Goal: Information Seeking & Learning: Find specific fact

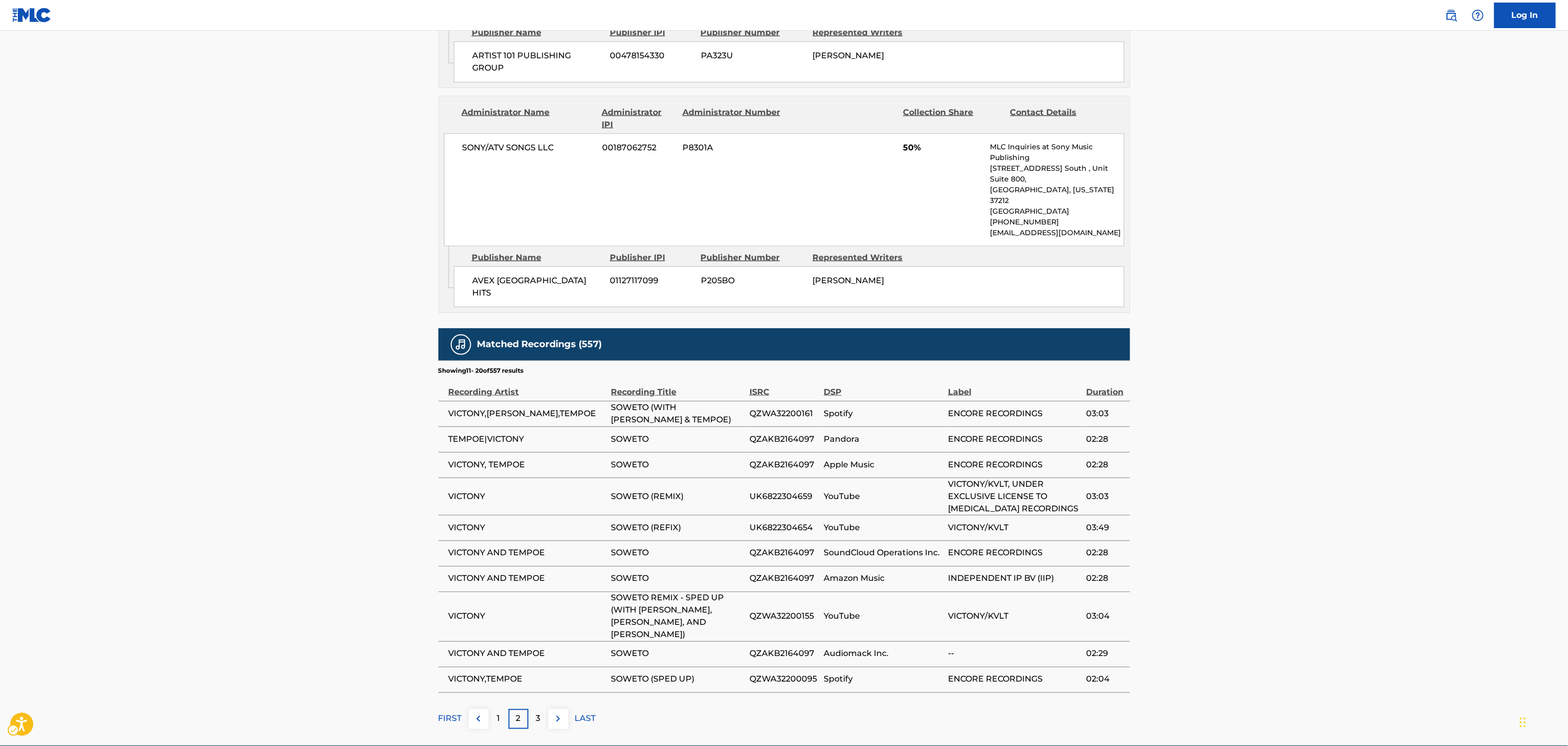
click at [540, 693] on main "Copy work link SOWETO Work Detail Member Work Identifier -- MLC Song Code MLC S…" at bounding box center [784, 4] width 1568 height 1484
click at [534, 698] on main "Copy work link SOWETO Work Detail Member Work Identifier -- MLC Song Code MLC S…" at bounding box center [784, 4] width 1568 height 1484
click at [534, 710] on div "3" at bounding box center [538, 719] width 20 height 20
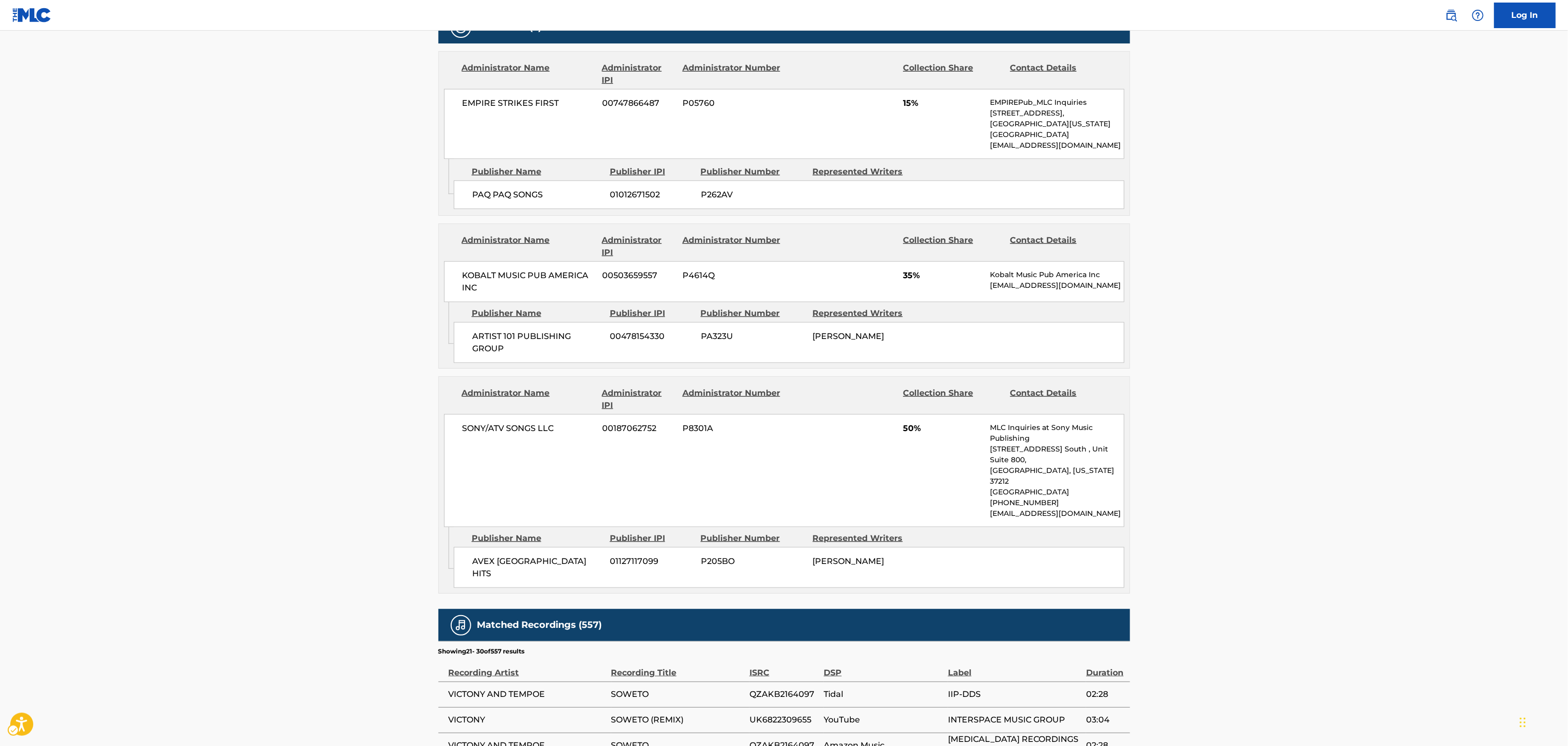
scroll to position [770, 0]
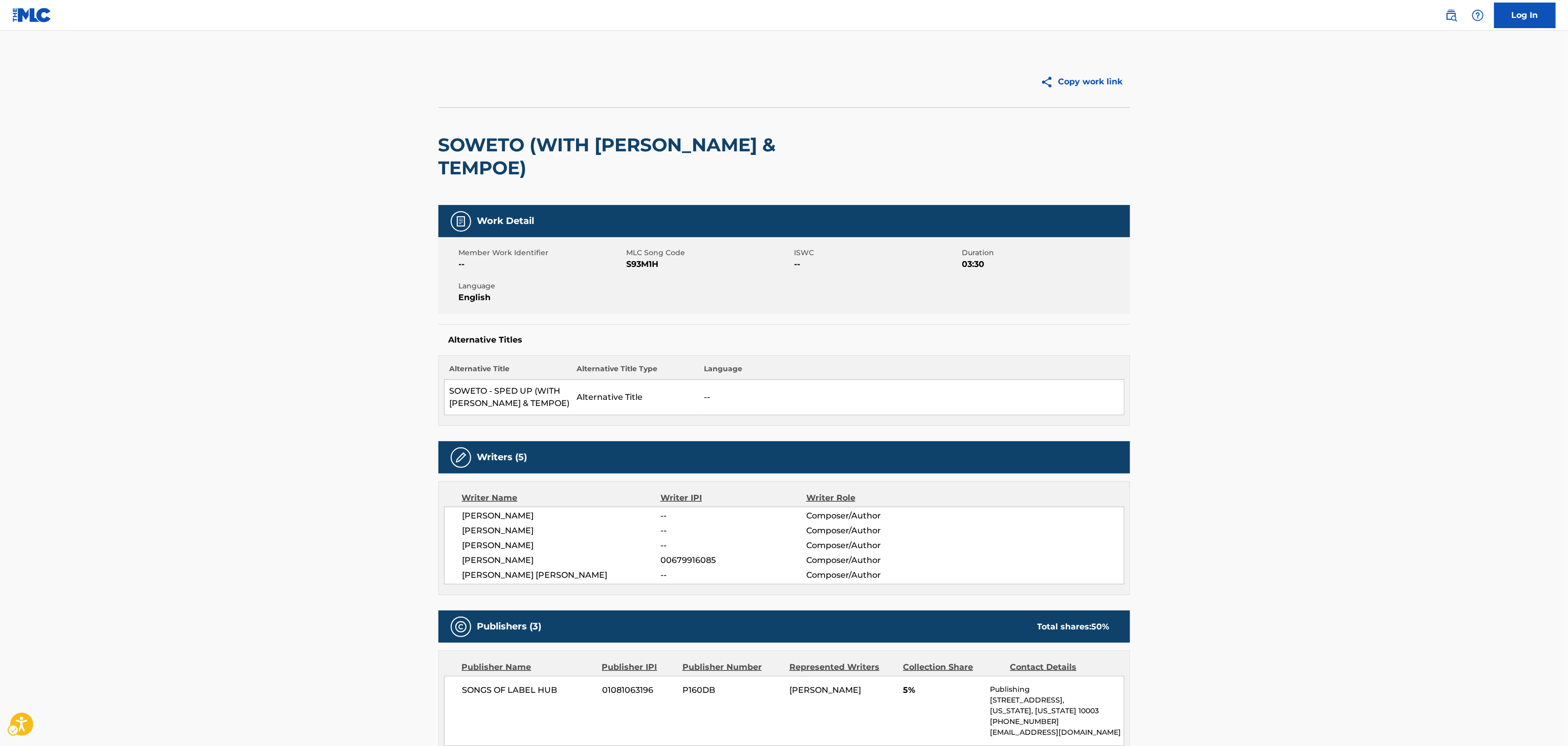
scroll to position [501, 0]
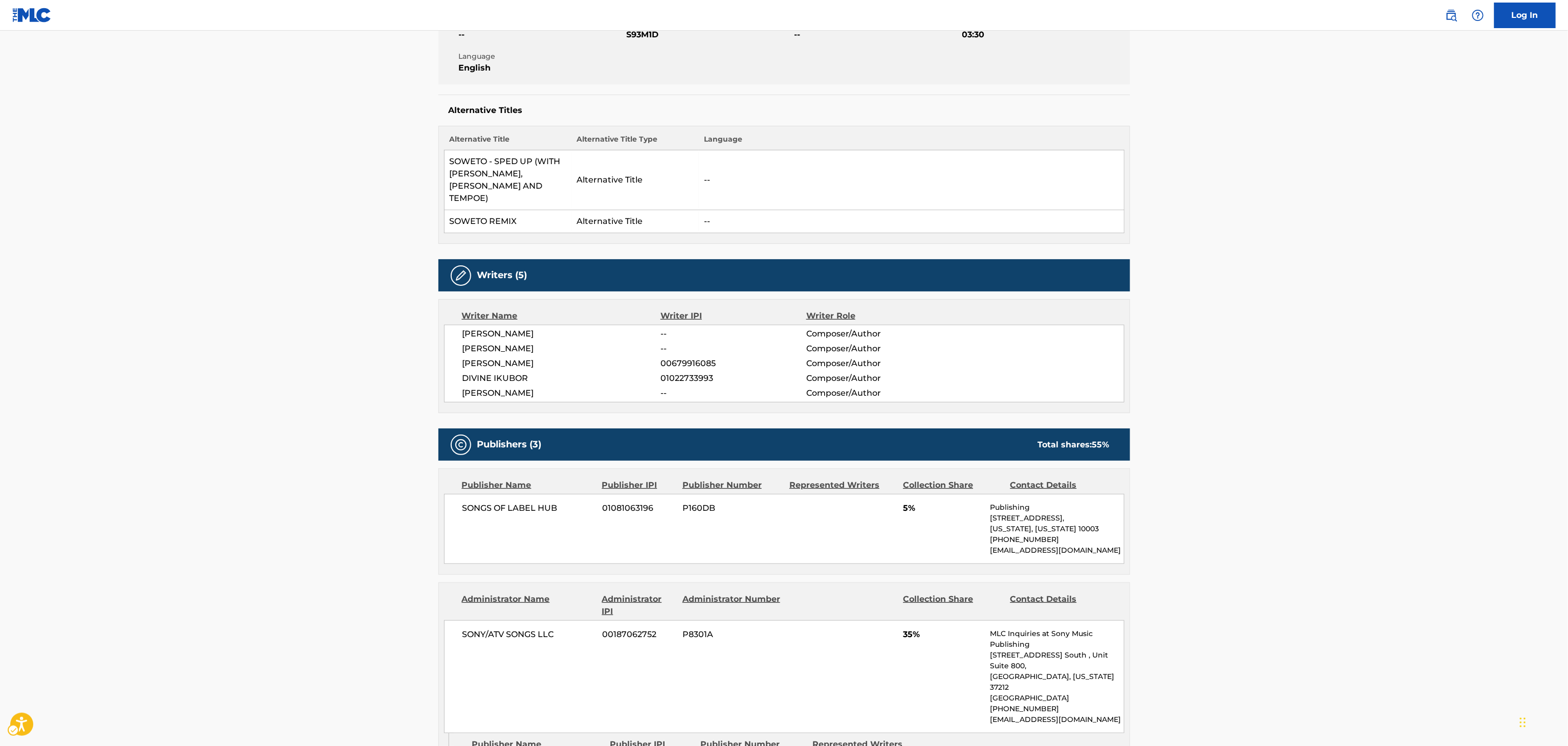
scroll to position [854, 0]
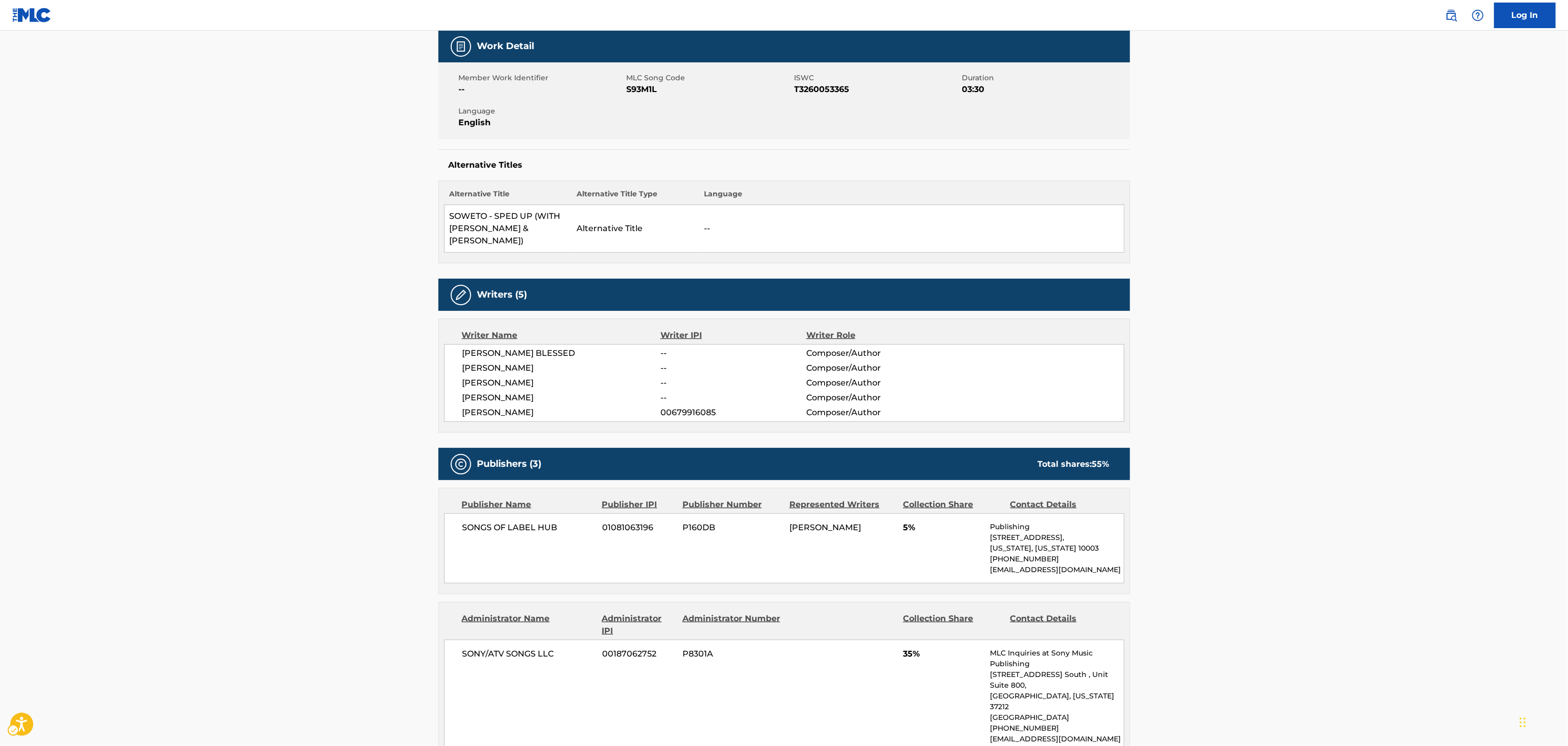
scroll to position [653, 0]
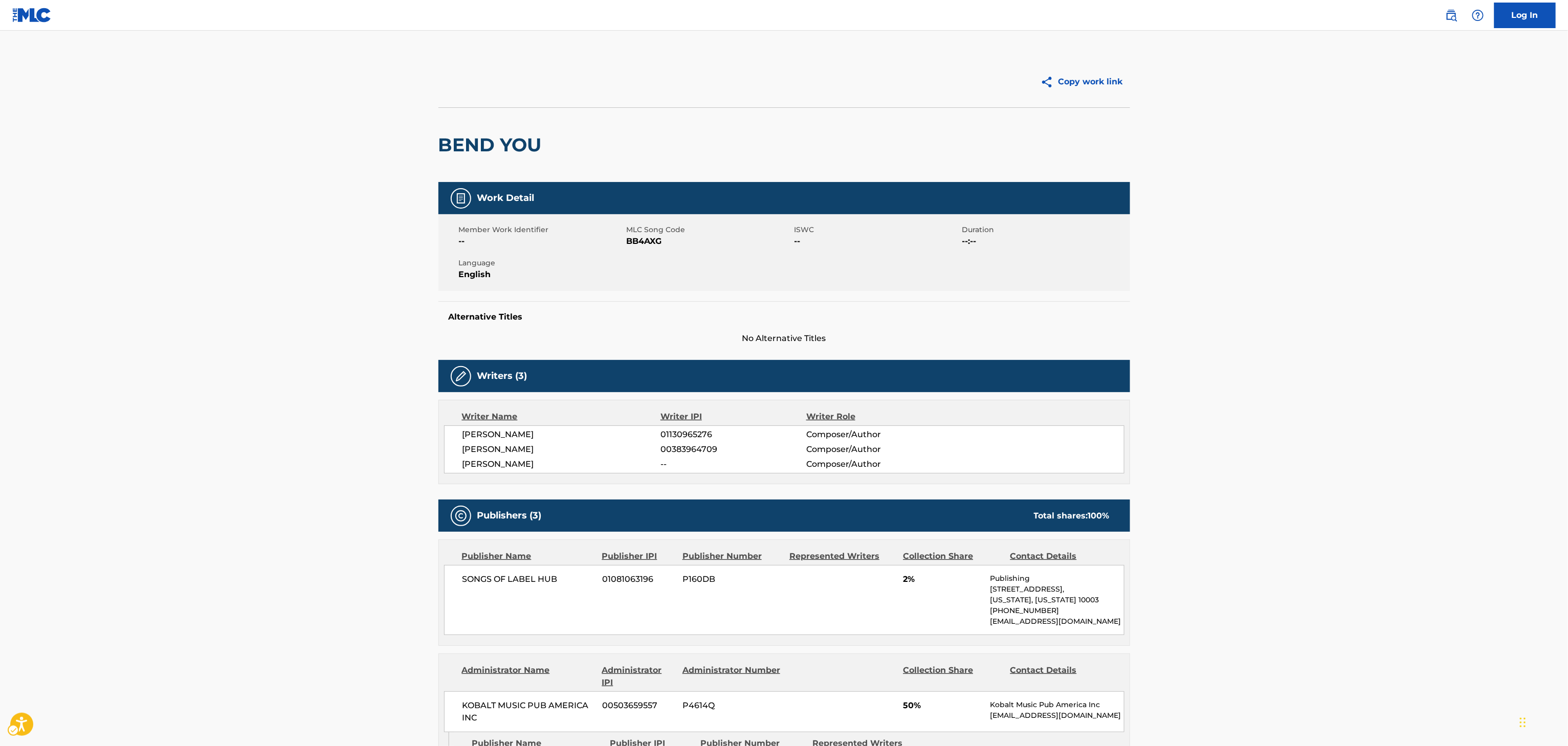
scroll to position [653, 0]
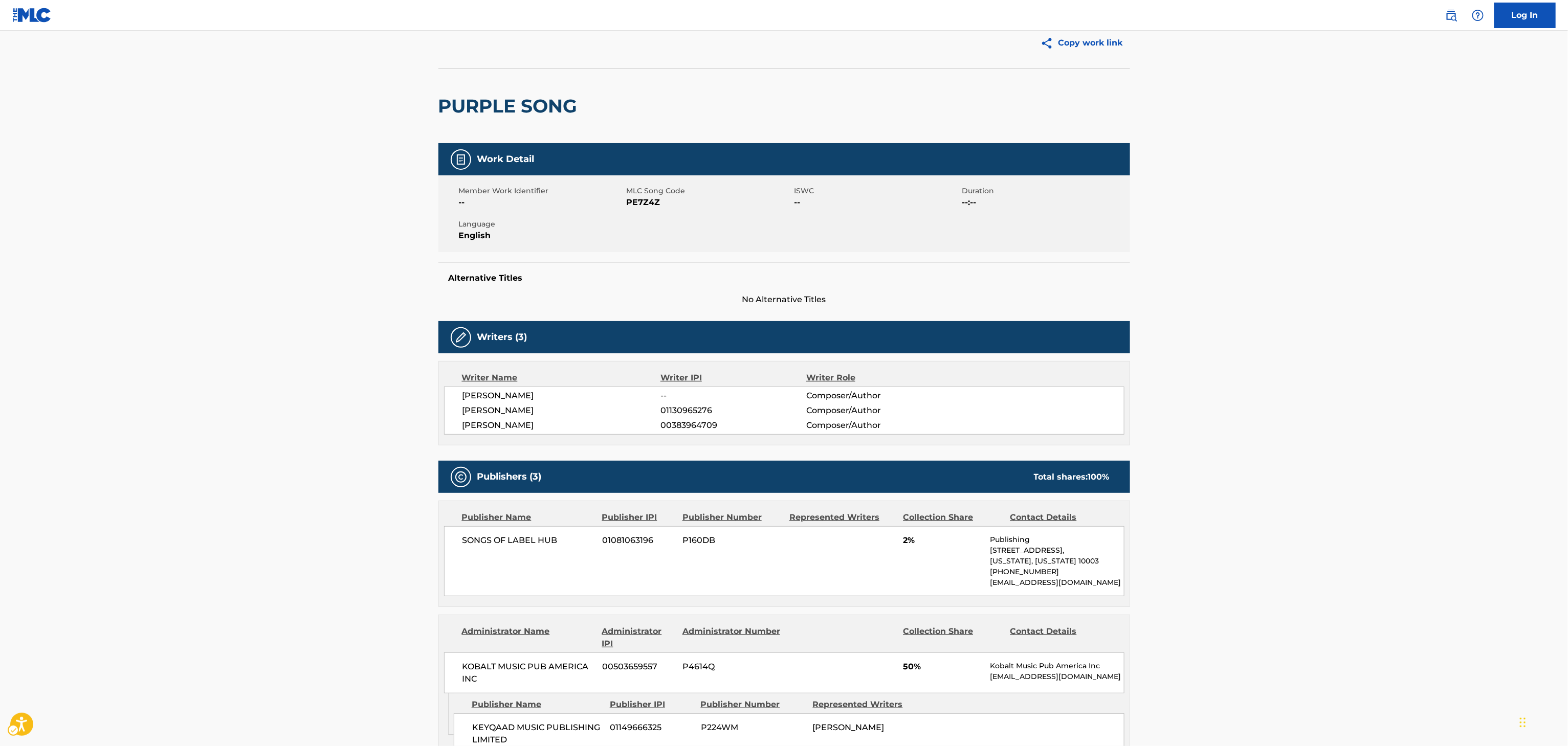
scroll to position [683, 0]
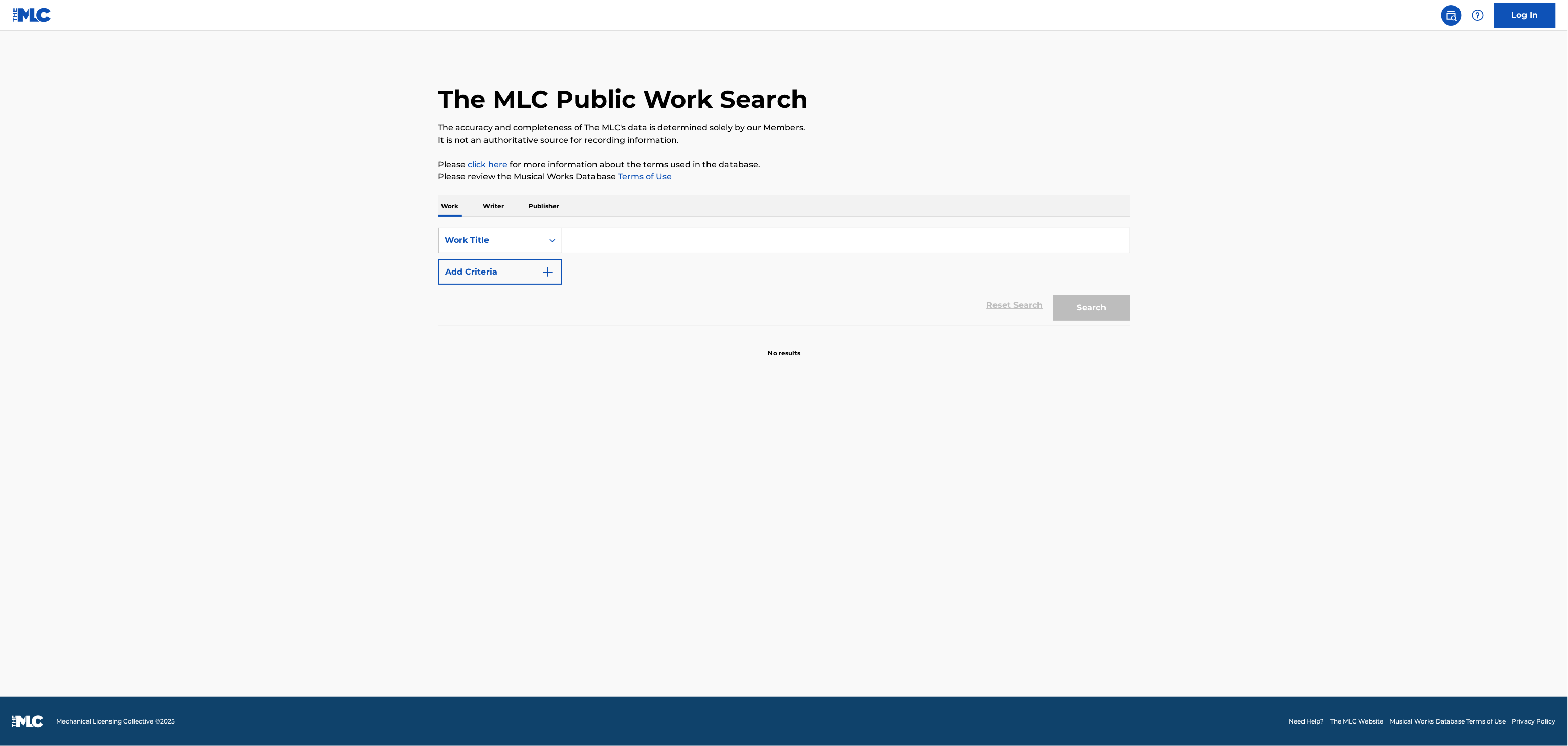
click at [738, 232] on input "Search Form" at bounding box center [846, 241] width 567 height 25
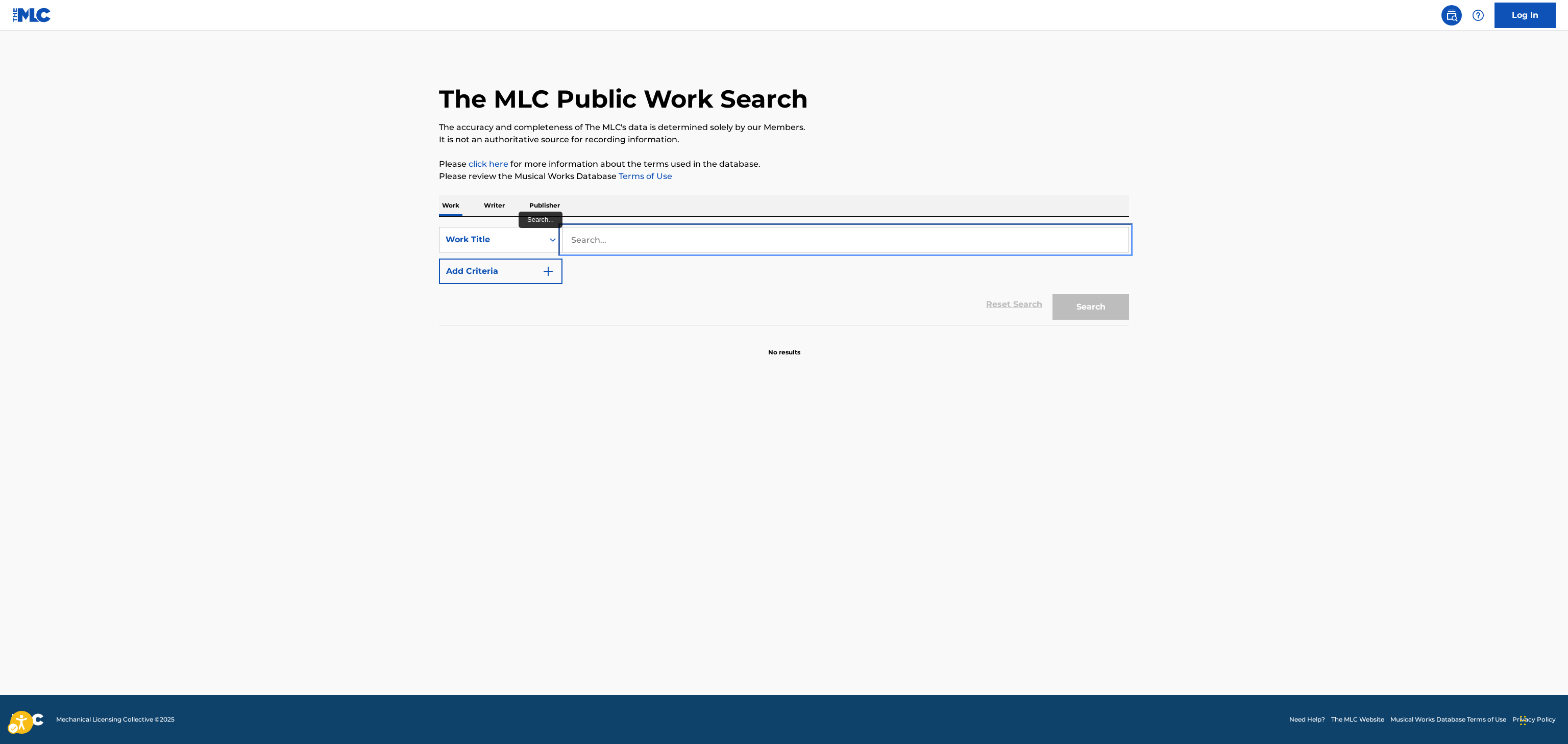
click at [737, 232] on input "Search..." at bounding box center [845, 240] width 566 height 25
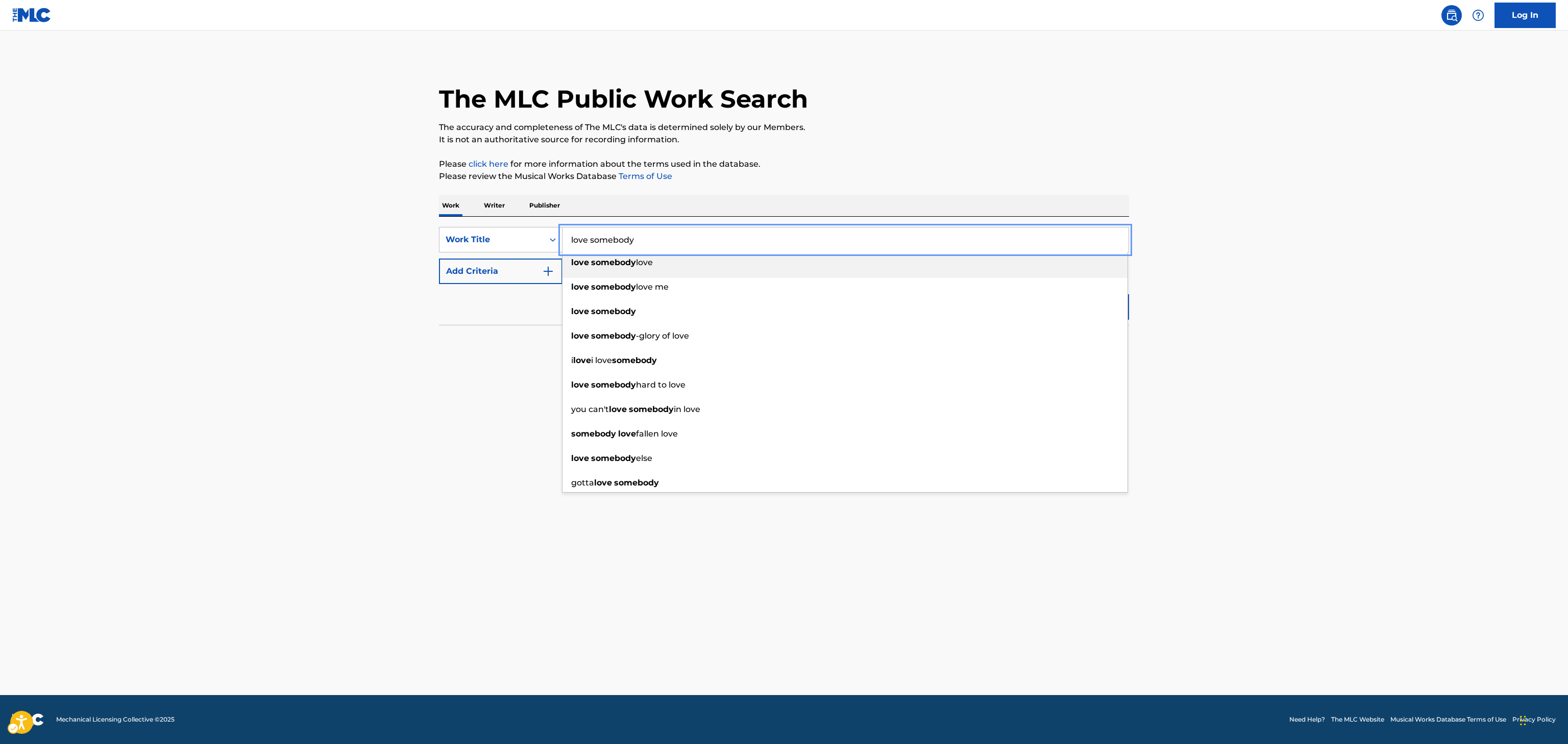
type input "love somebody"
click at [504, 273] on button "Add Criteria" at bounding box center [500, 271] width 123 height 26
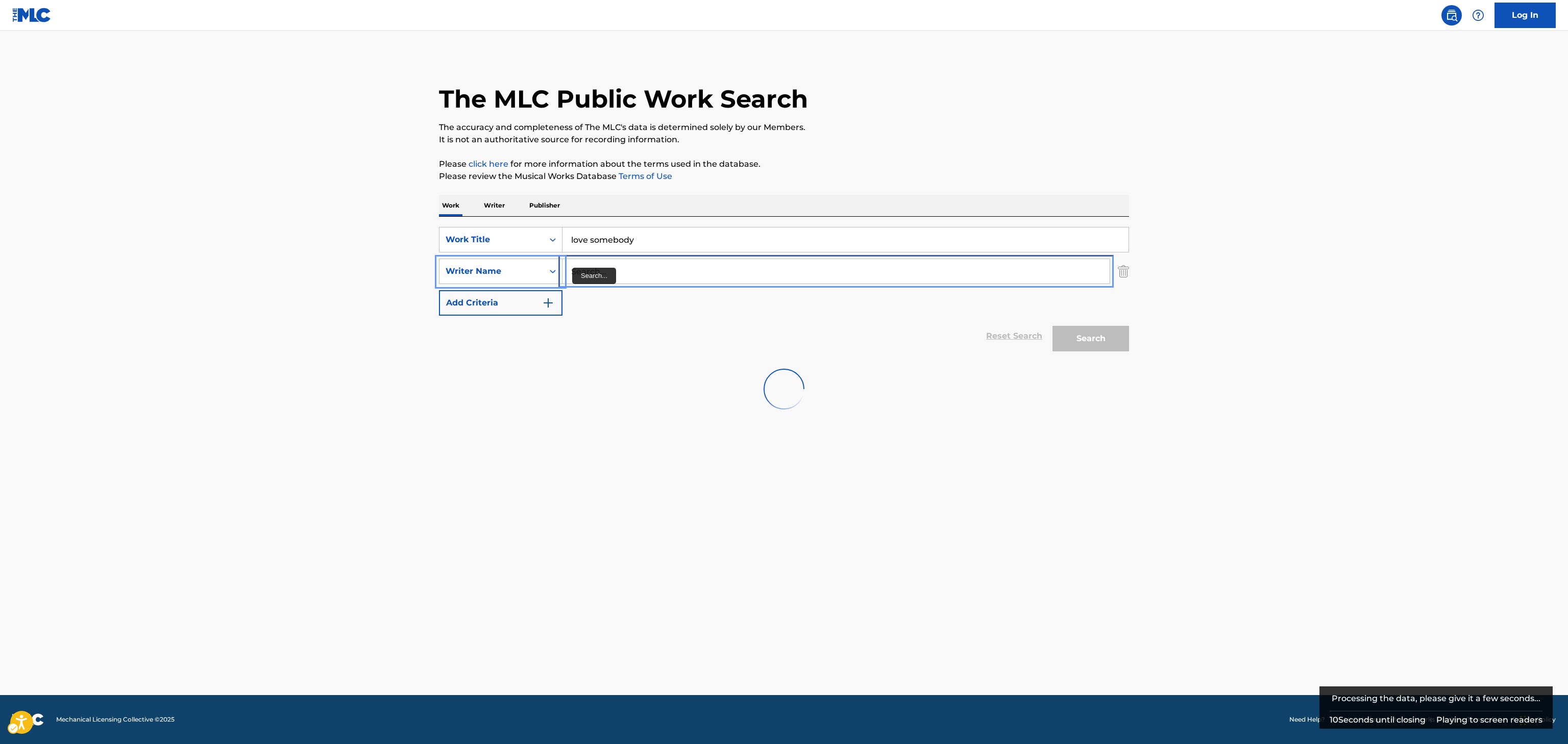
click at [619, 267] on input "Search..." at bounding box center [835, 271] width 547 height 25
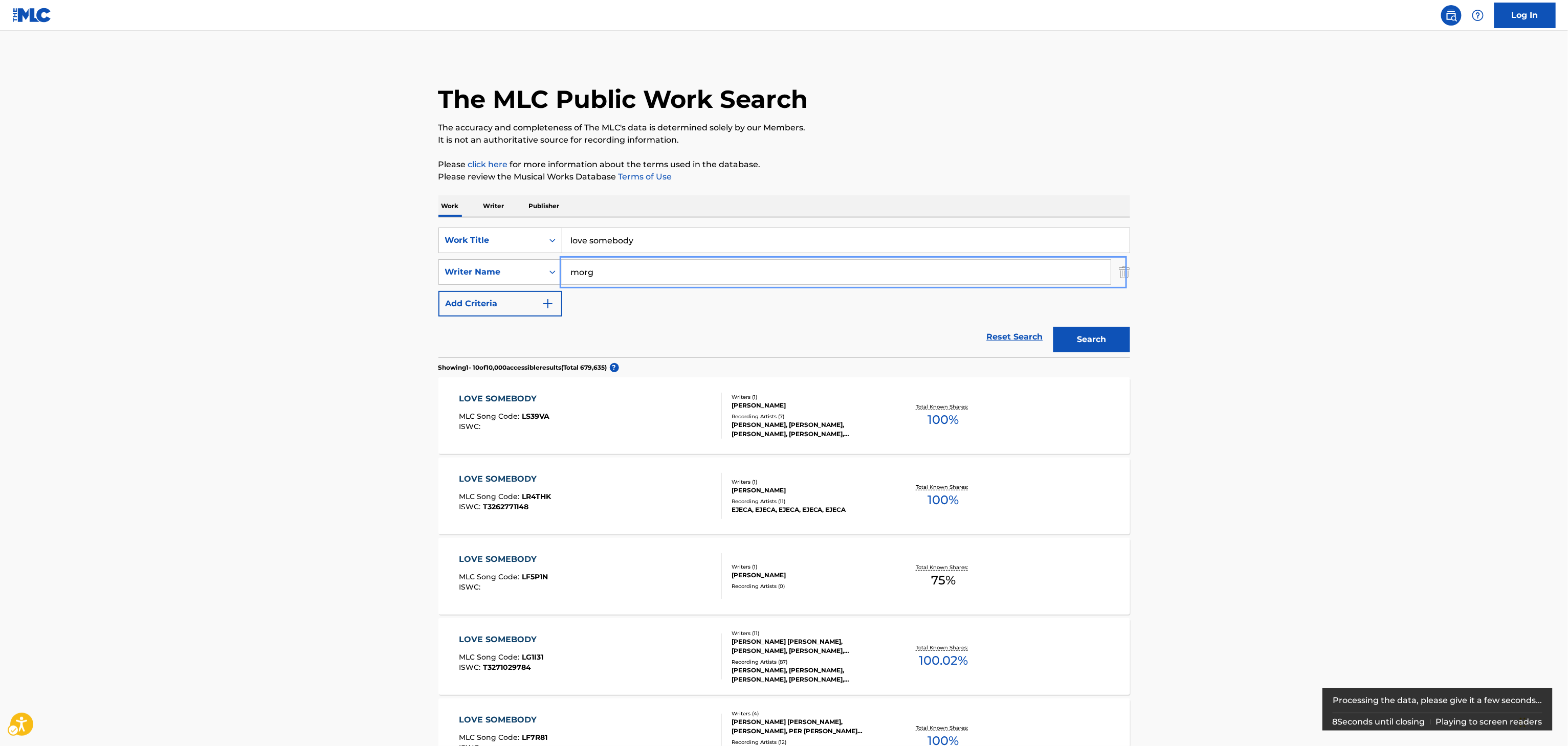
type input "morg"
click at [807, 638] on div "ASHLEY GLENN GORLEY, JACOB KASHER HINDLIN, MARTINA SORBARA, MORGAN COLE WALLEN,…" at bounding box center [809, 646] width 154 height 18
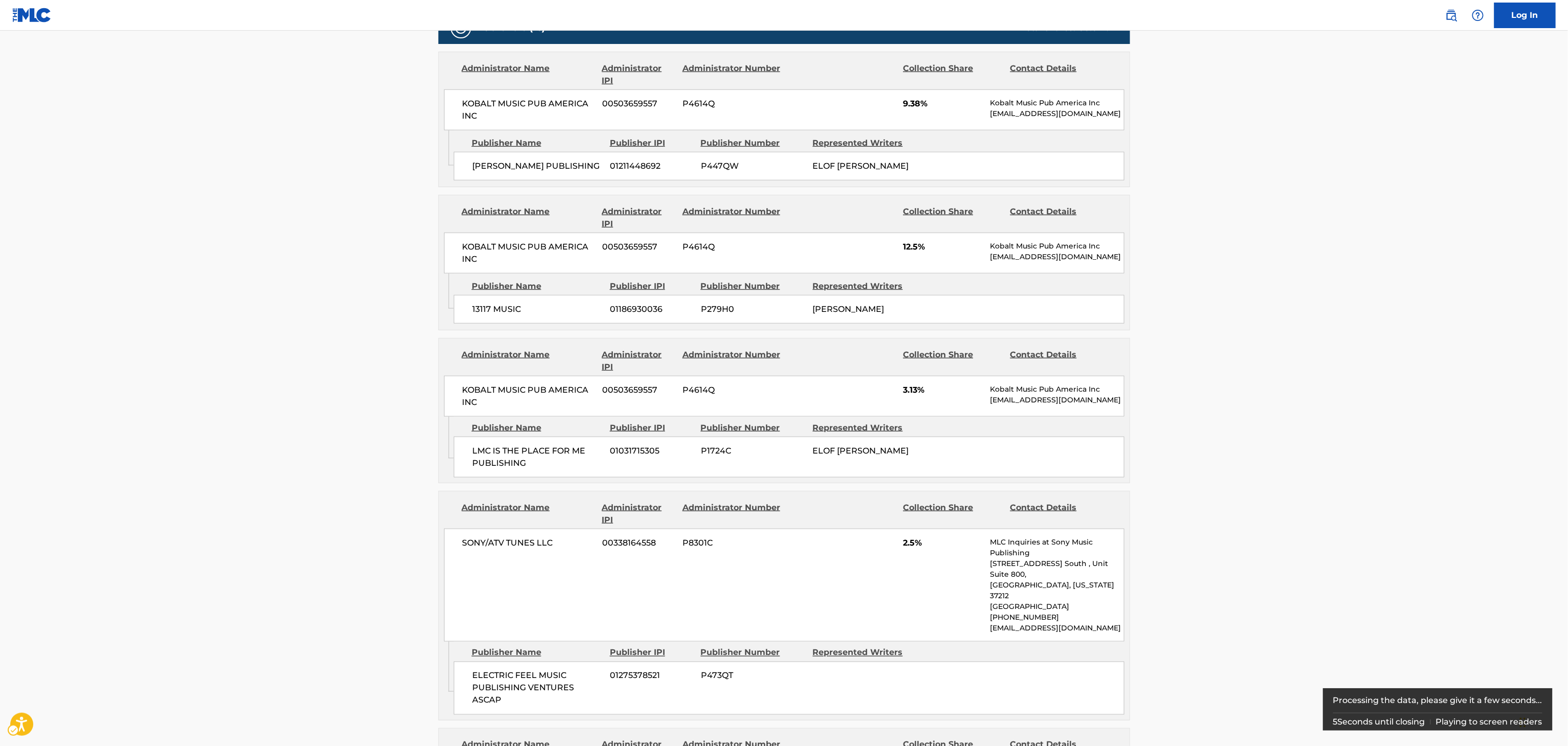
scroll to position [1306, 0]
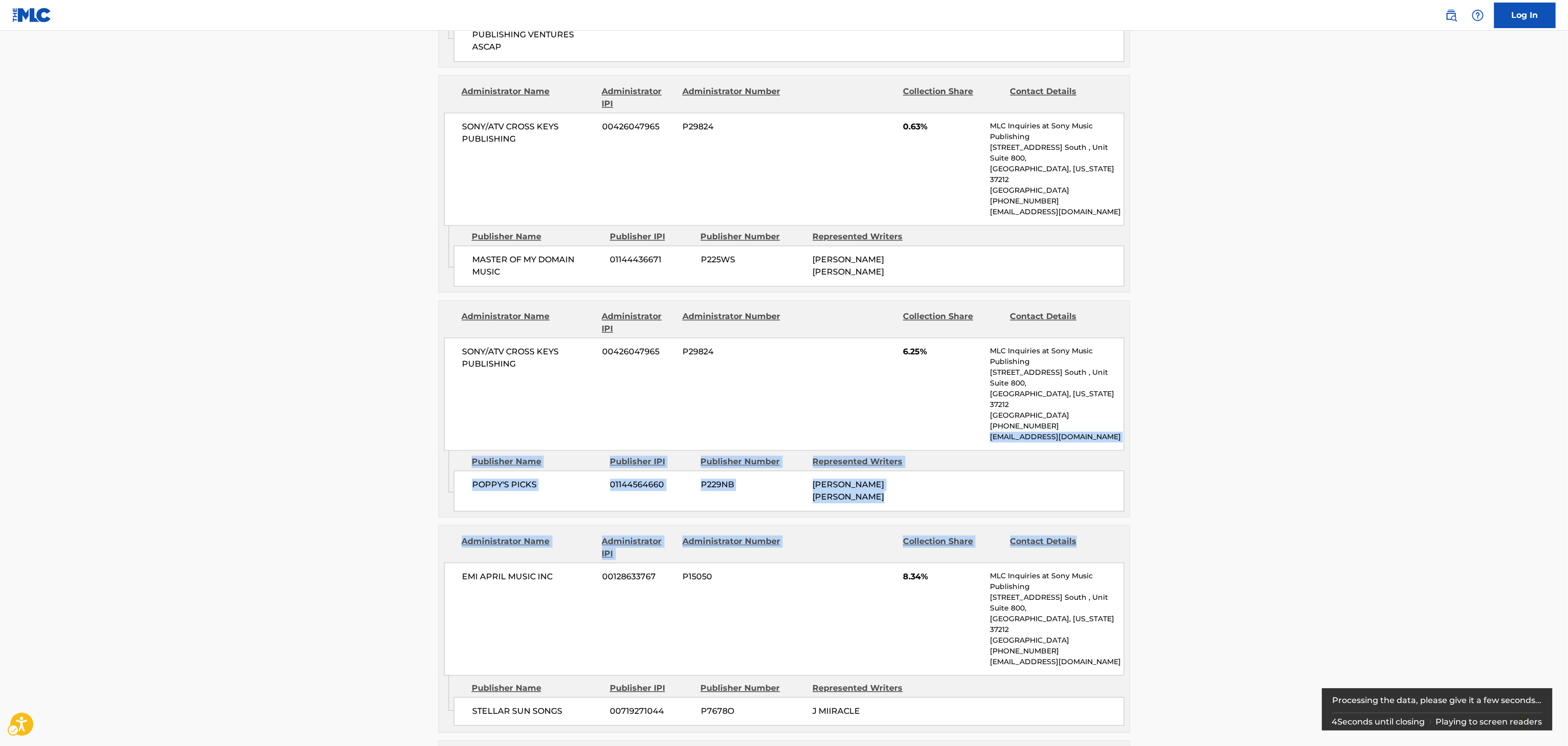
drag, startPoint x: 1567, startPoint y: 389, endPoint x: 1571, endPoint y: 484, distance: 95.1
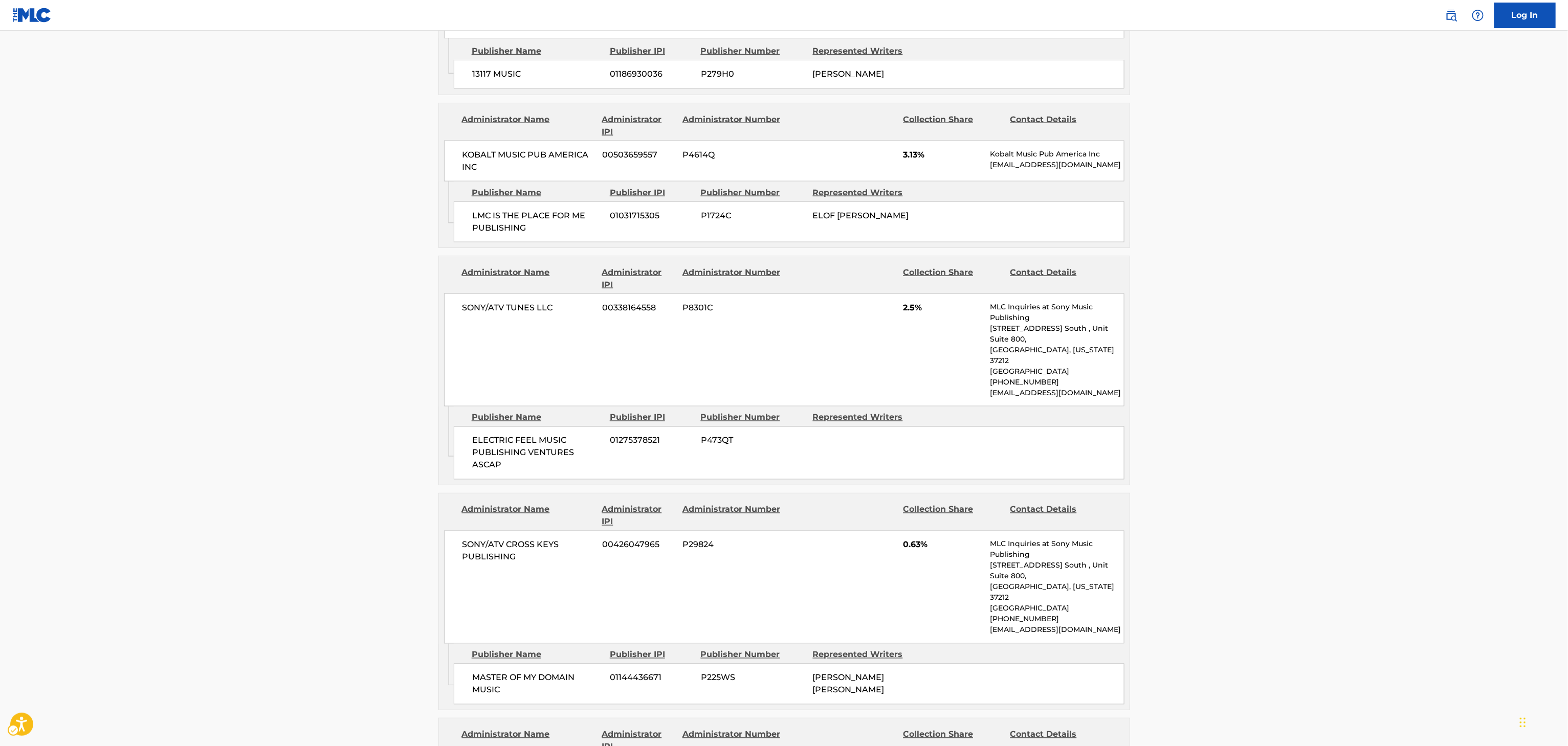
scroll to position [0, 0]
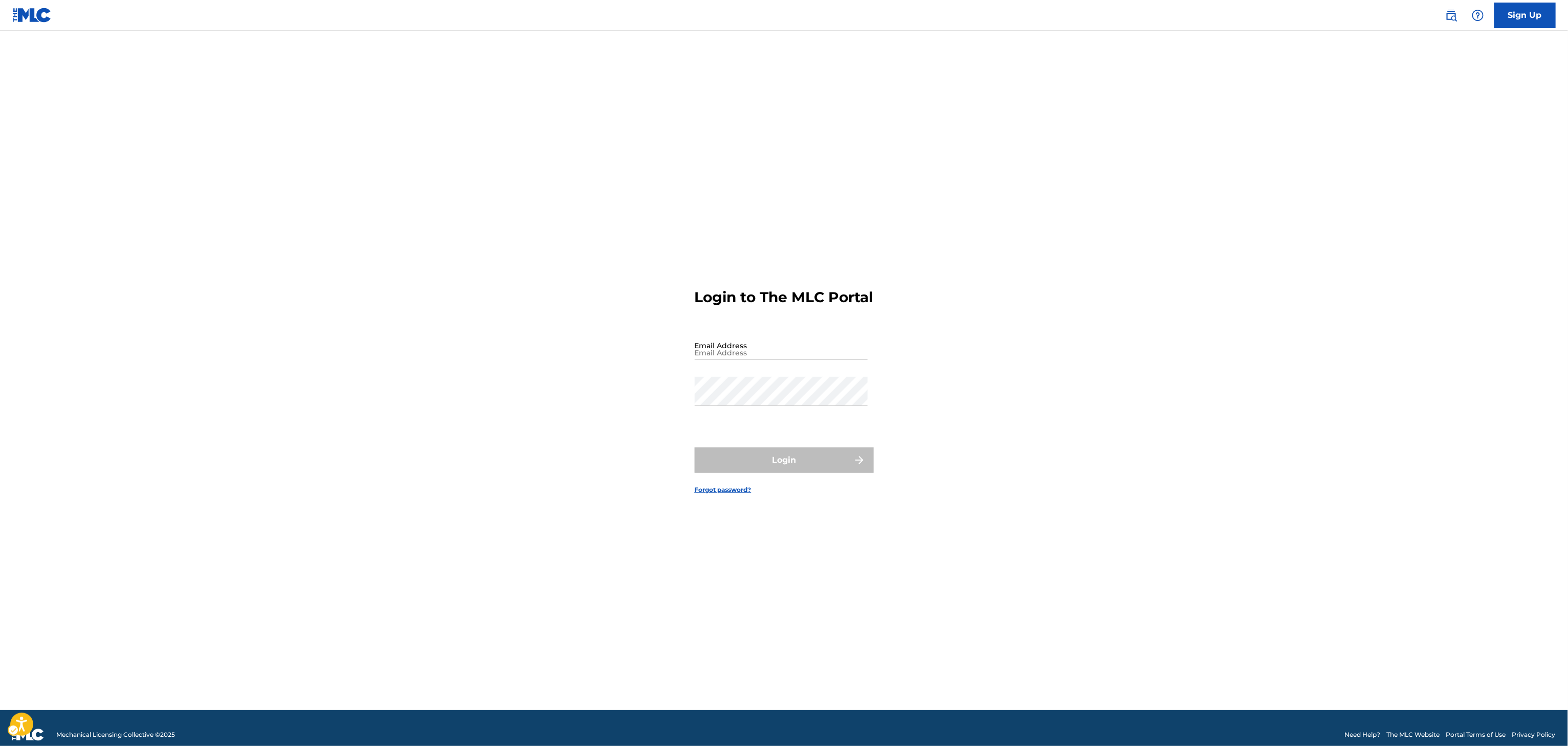
click at [1444, 24] on div "Public Search Sign Up" at bounding box center [1495, 15] width 121 height 26
click at [1447, 19] on img "Page Menu" at bounding box center [1451, 15] width 12 height 12
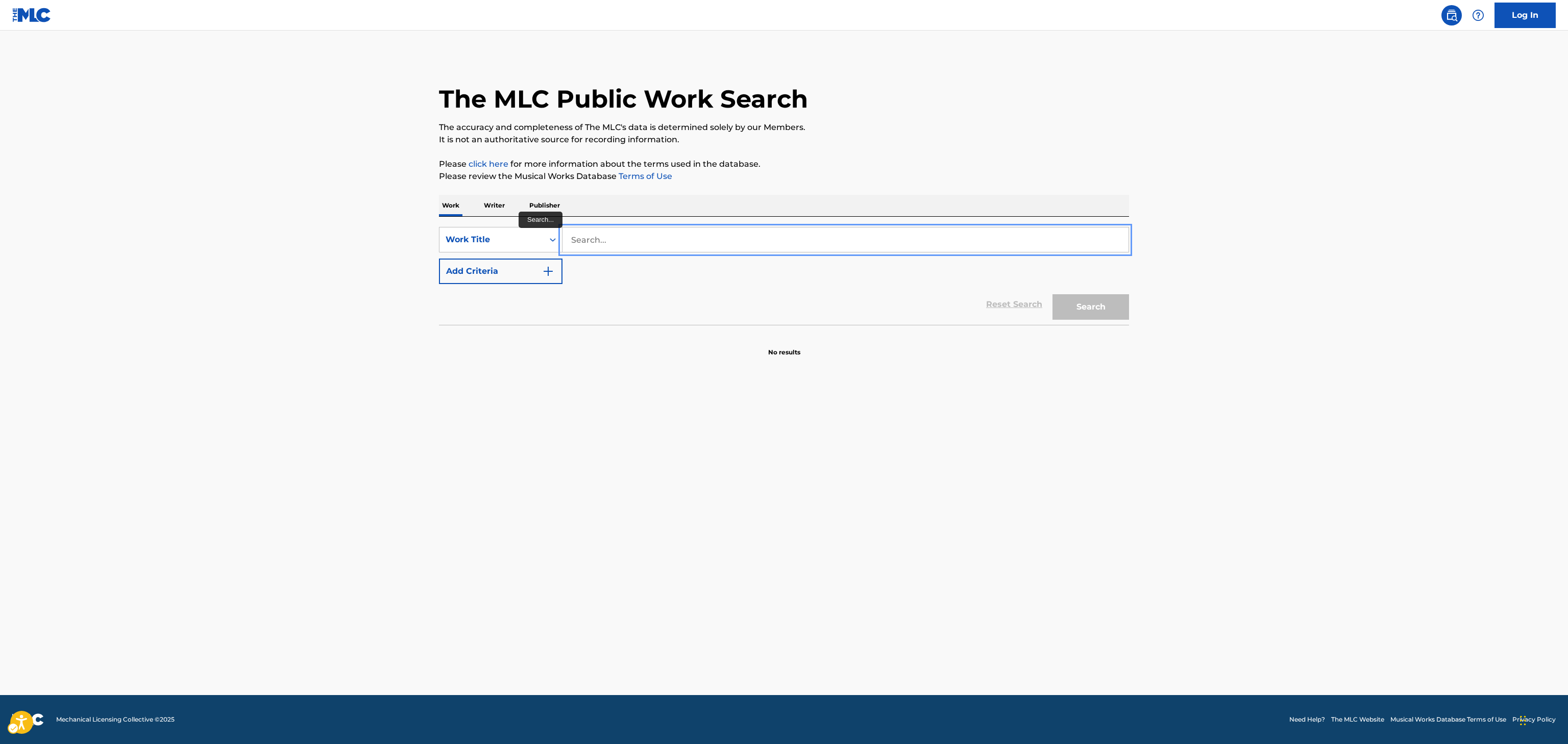
click at [959, 232] on input "Search..." at bounding box center [845, 240] width 566 height 25
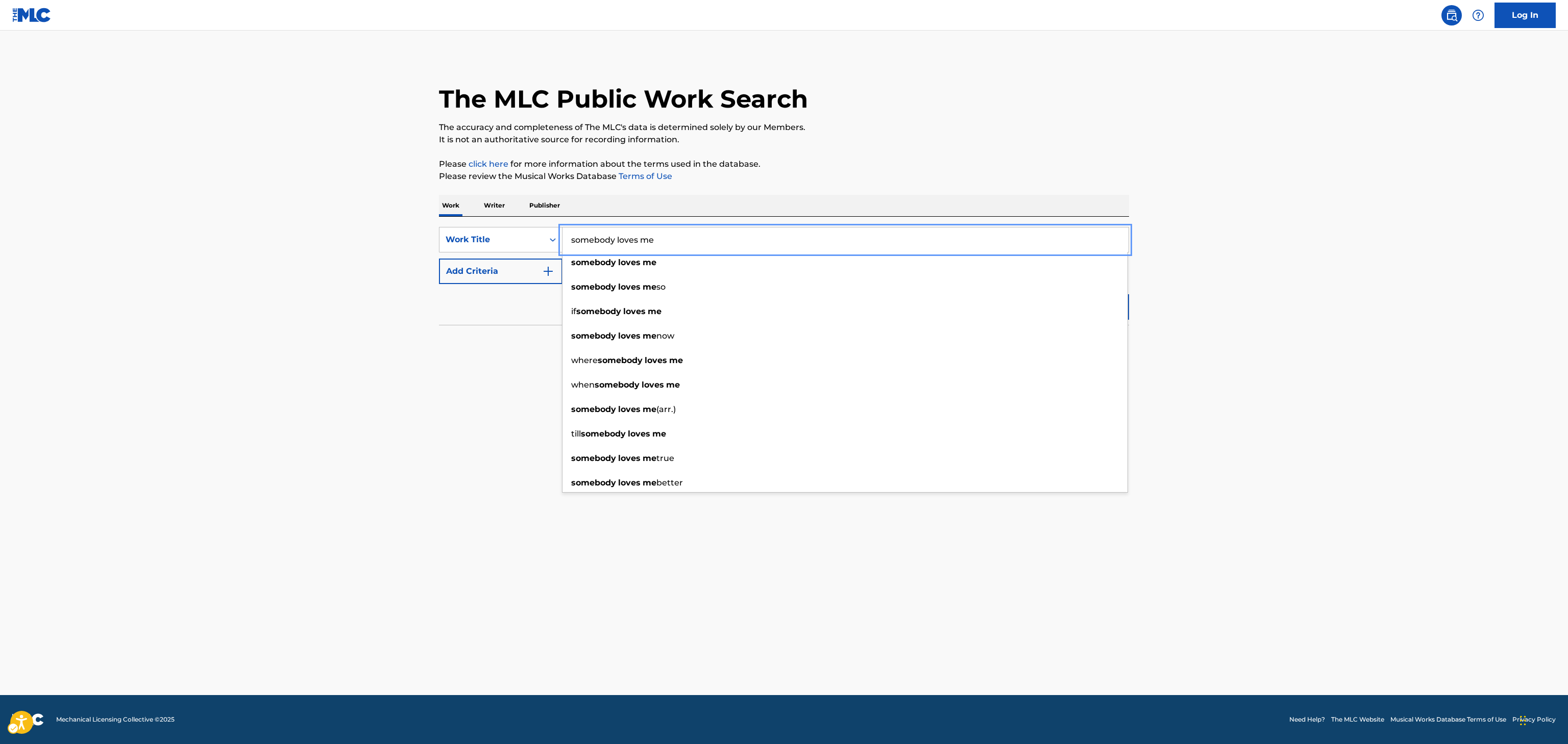
type input "somebody loves me"
click at [486, 282] on button "Add Criteria" at bounding box center [500, 271] width 123 height 26
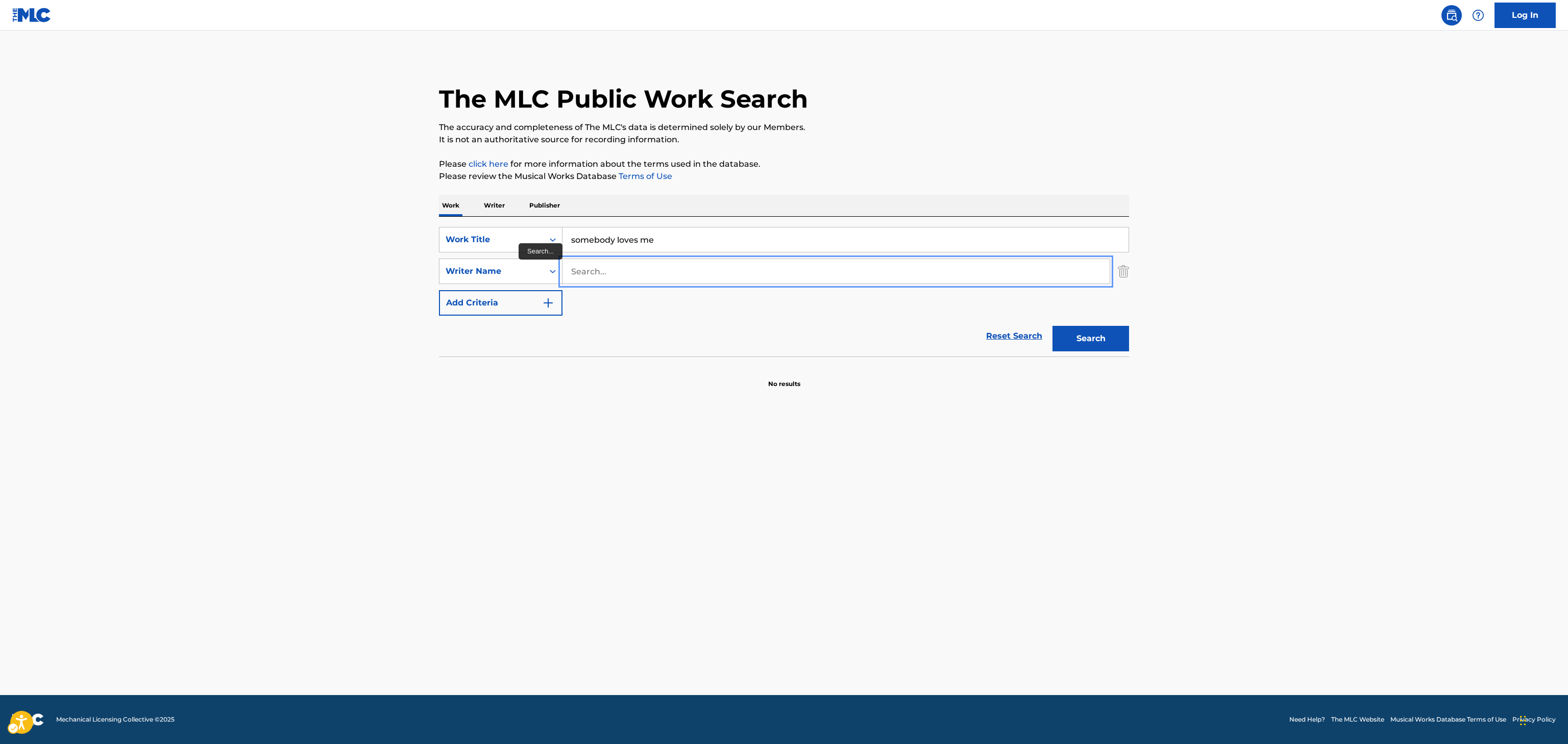
drag, startPoint x: 608, startPoint y: 273, endPoint x: 642, endPoint y: 273, distance: 34.0
click at [609, 273] on input "Search..." at bounding box center [835, 271] width 547 height 25
type input "AUBREY GRAHAM"
click at [1122, 332] on button "Search" at bounding box center [1091, 339] width 77 height 26
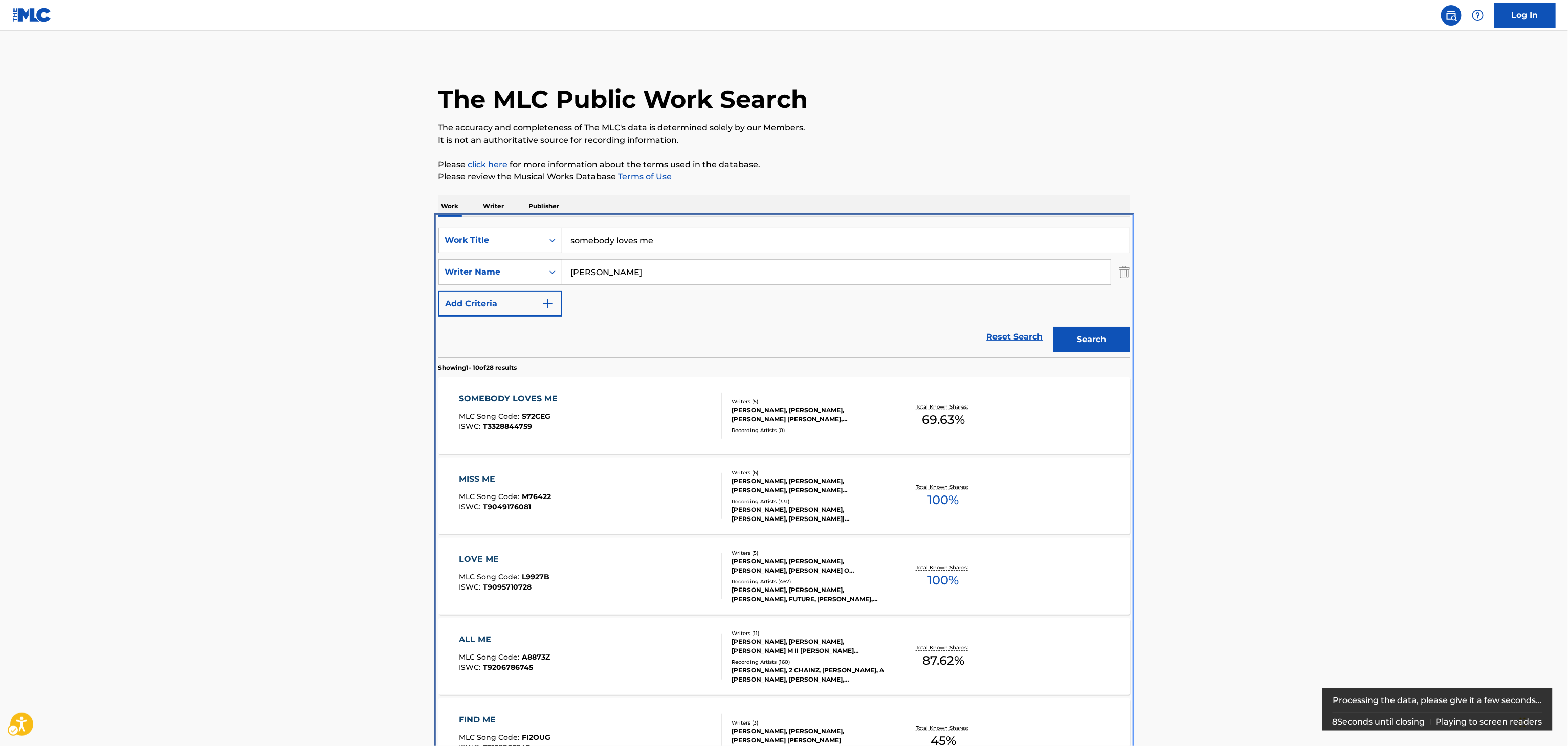
scroll to position [217, 0]
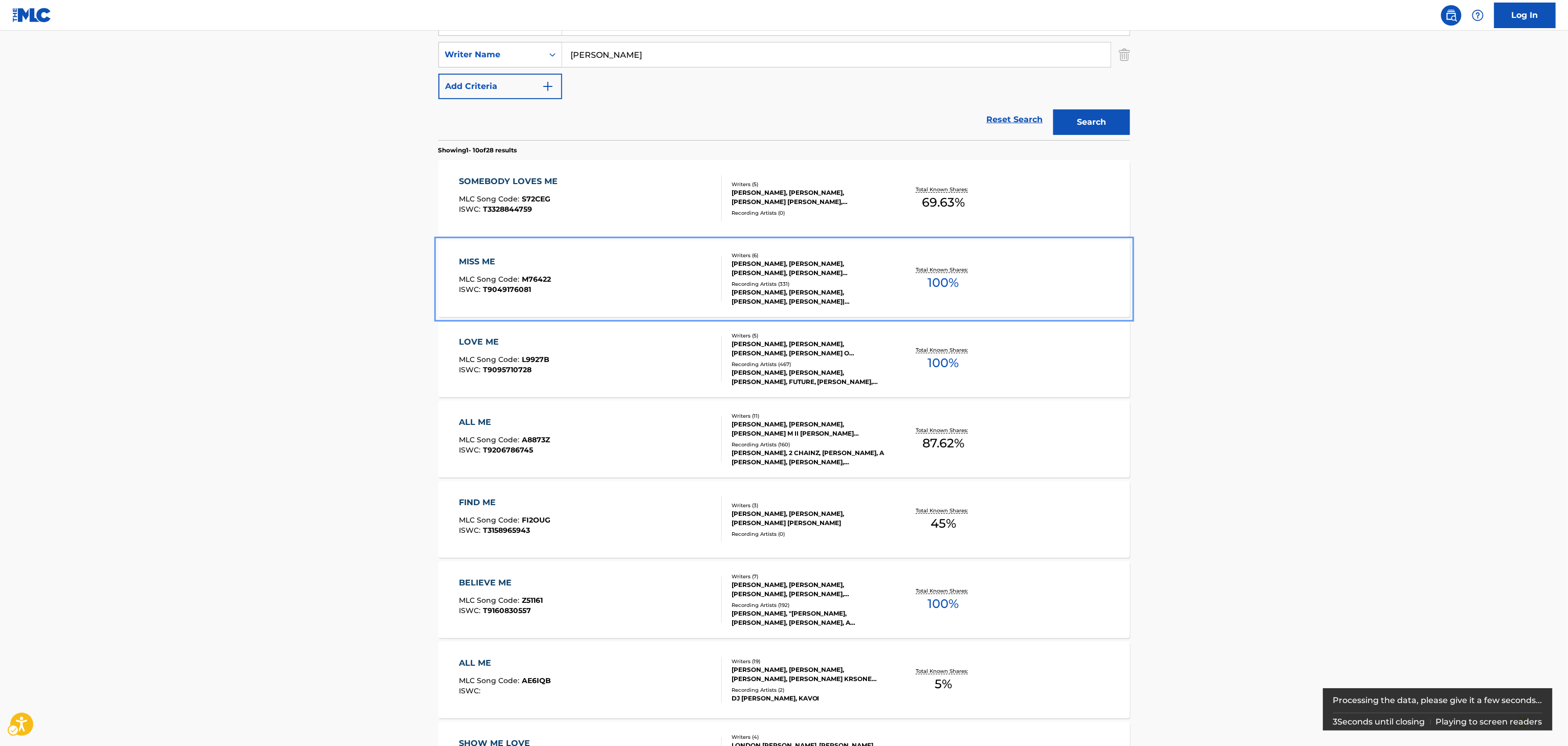
click at [880, 302] on div "DRAKE, LIL WAYNE, DRAKE, DRAKE|LIL WAYNE, DRAKE, DRAKE|LIL WAYNE" at bounding box center [809, 297] width 154 height 18
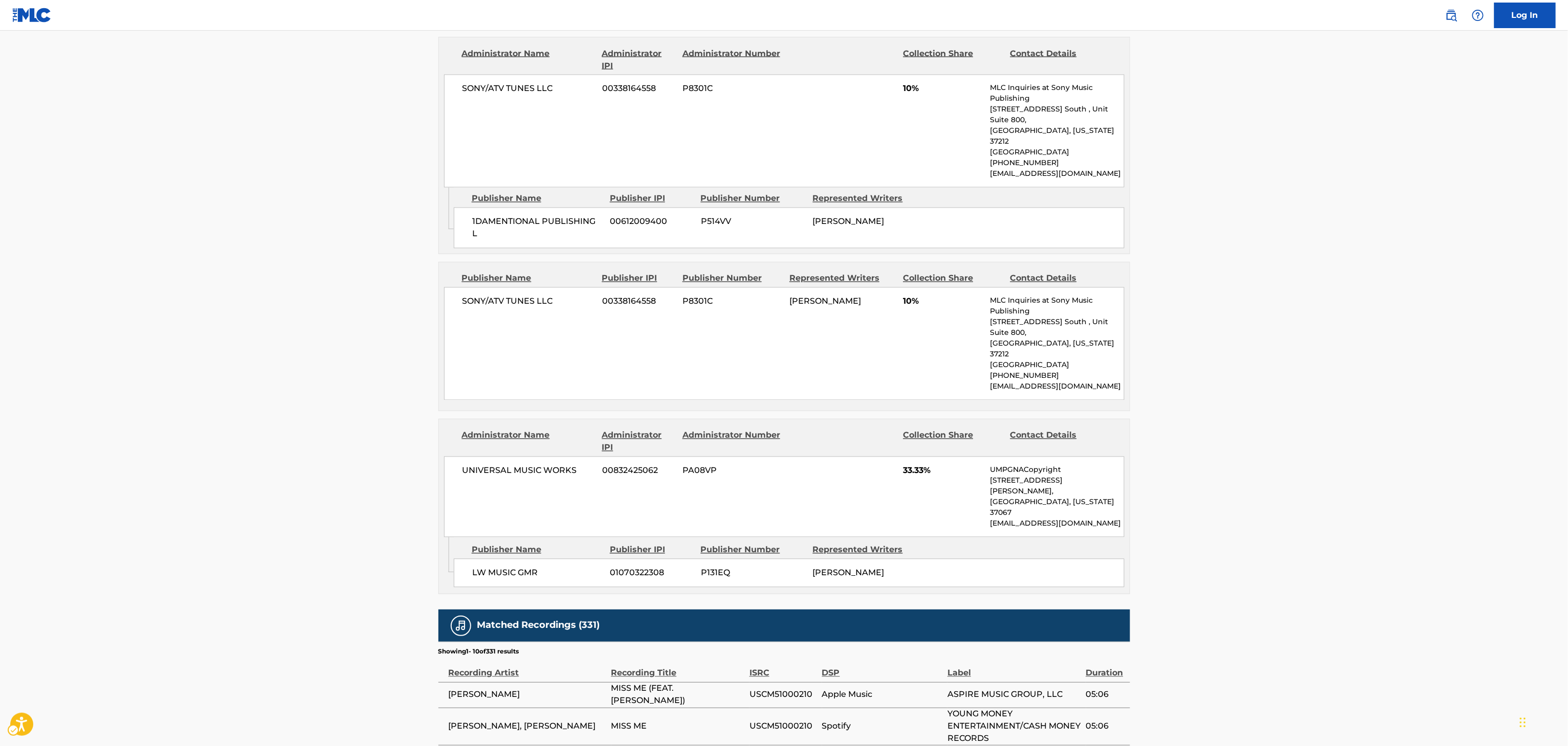
scroll to position [1339, 0]
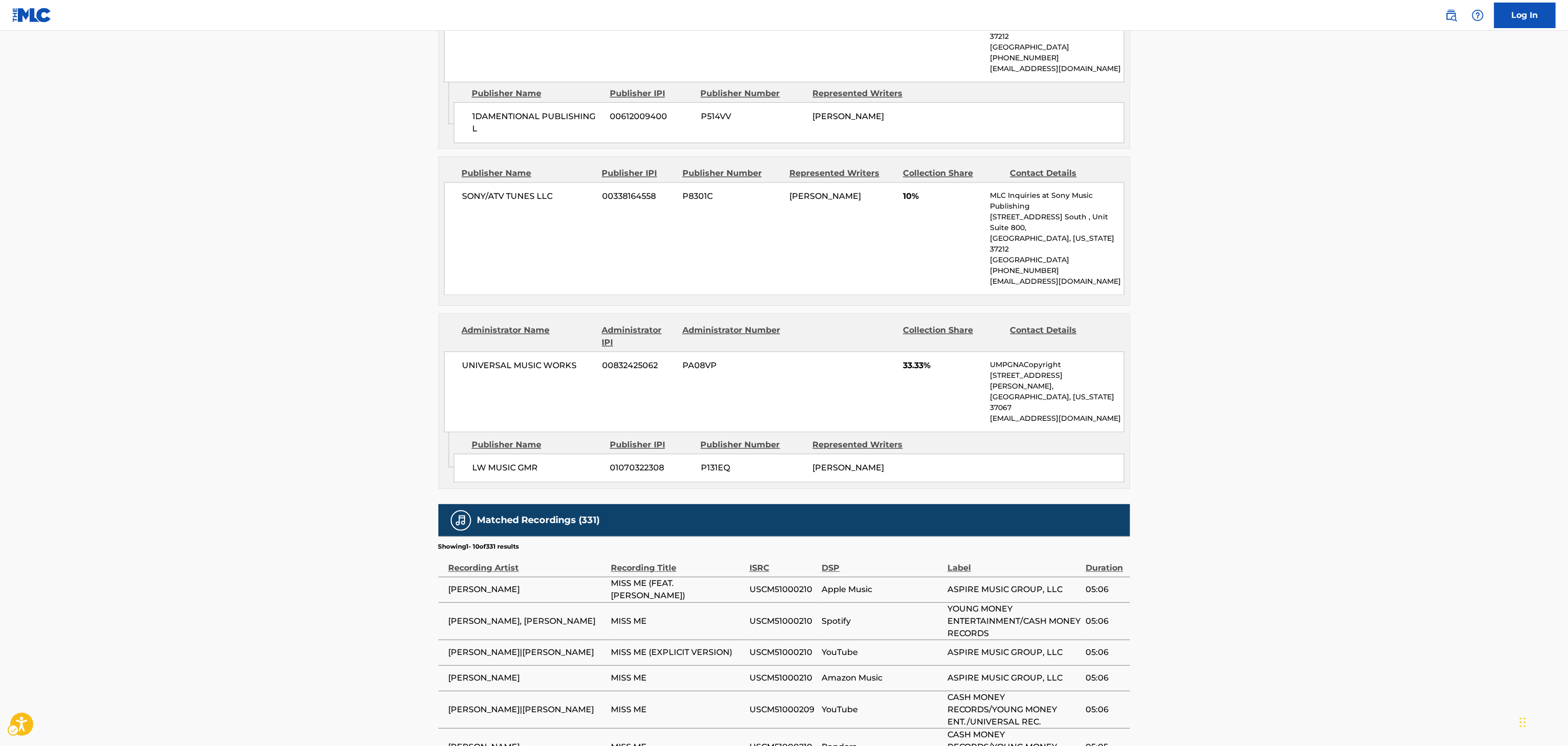
scroll to position [217, 0]
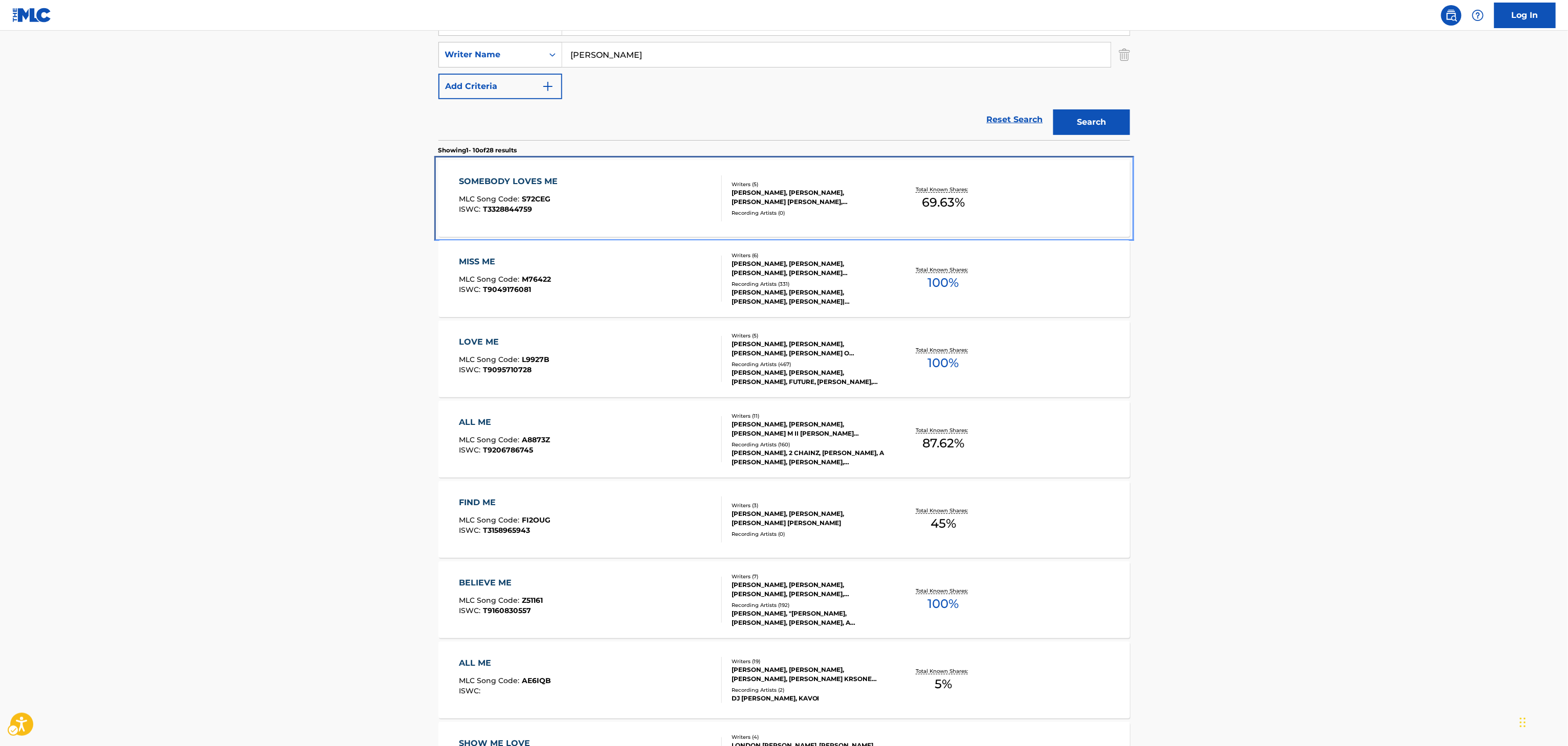
click at [889, 230] on div "SOMEBODY LOVES ME MLC Song Code : S72CEG ISWC : T3328844759 Writers ( 5 ) AUBRE…" at bounding box center [784, 198] width 692 height 77
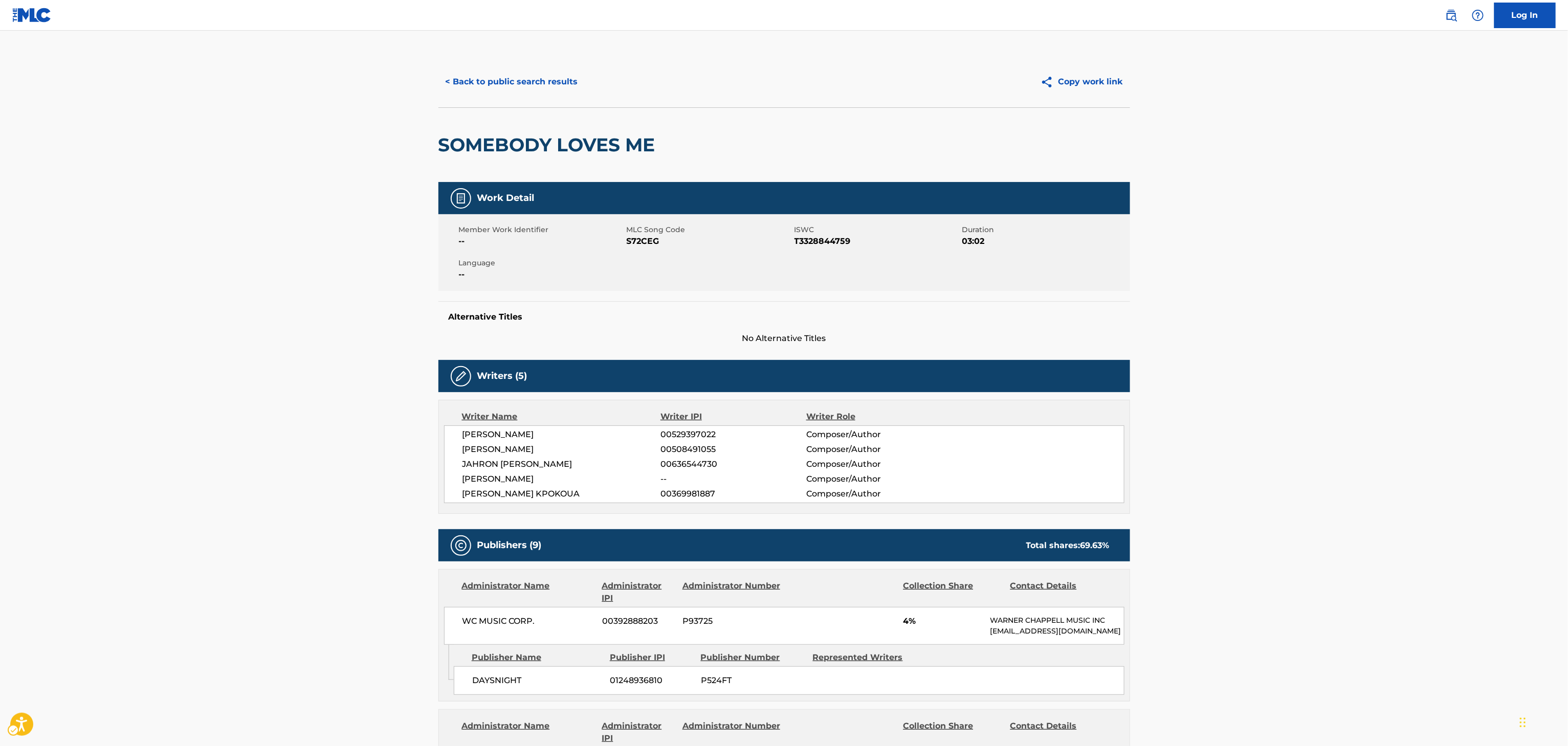
click at [571, 138] on h2 "SOMEBODY LOVES ME" at bounding box center [549, 145] width 222 height 23
copy div "SOMEBODY LOVES ME"
click at [540, 442] on div "AUBREY DRAKE GRAHAM 00529397022 Composer/Author PHILIP BOELLHOFF 00508491055 Co…" at bounding box center [784, 464] width 680 height 78
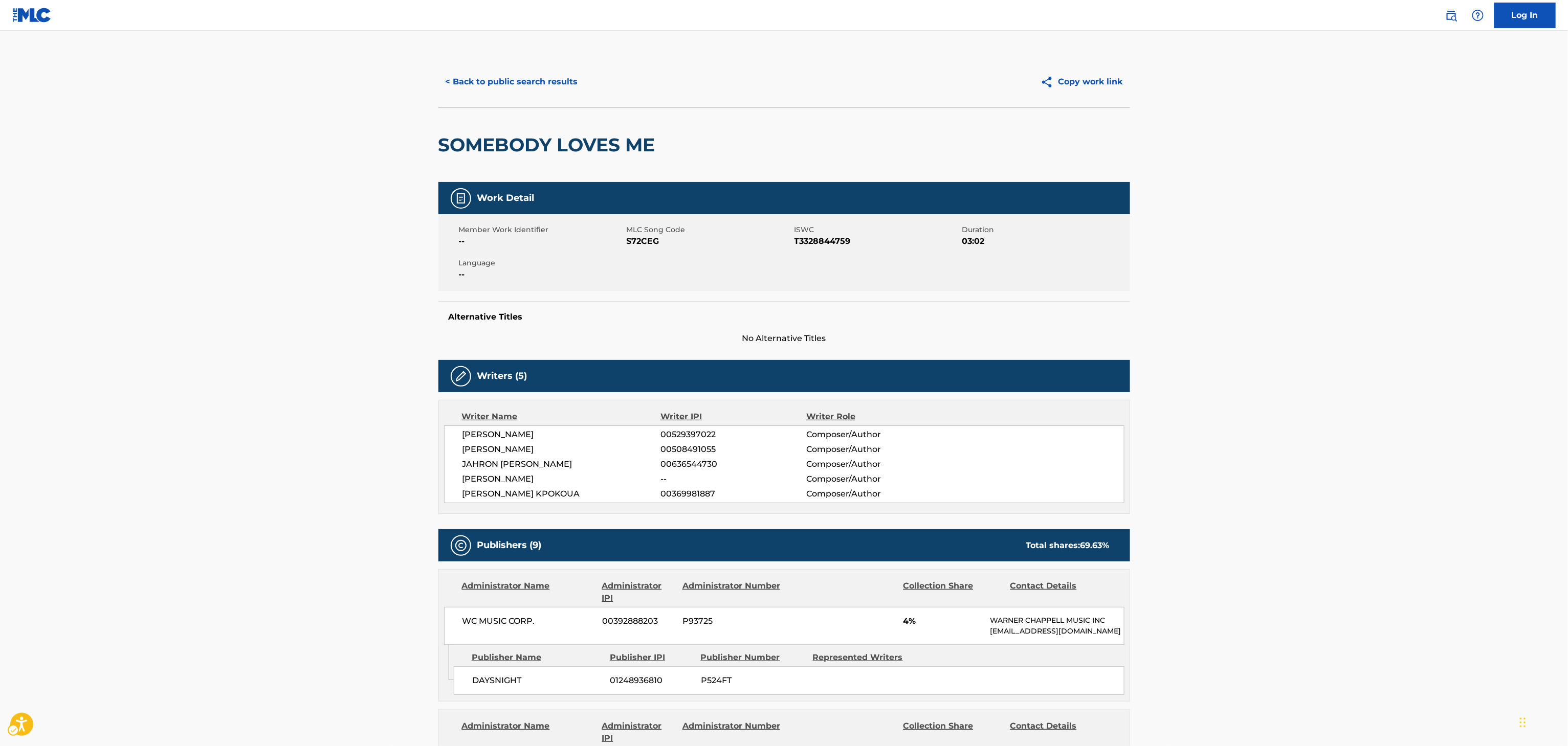
click at [540, 442] on div "AUBREY DRAKE GRAHAM 00529397022 Composer/Author PHILIP BOELLHOFF 00508491055 Co…" at bounding box center [784, 464] width 680 height 78
click at [544, 440] on span "AUBREY DRAKE GRAHAM" at bounding box center [561, 435] width 199 height 12
click at [559, 439] on span "AUBREY DRAKE GRAHAM" at bounding box center [561, 435] width 199 height 12
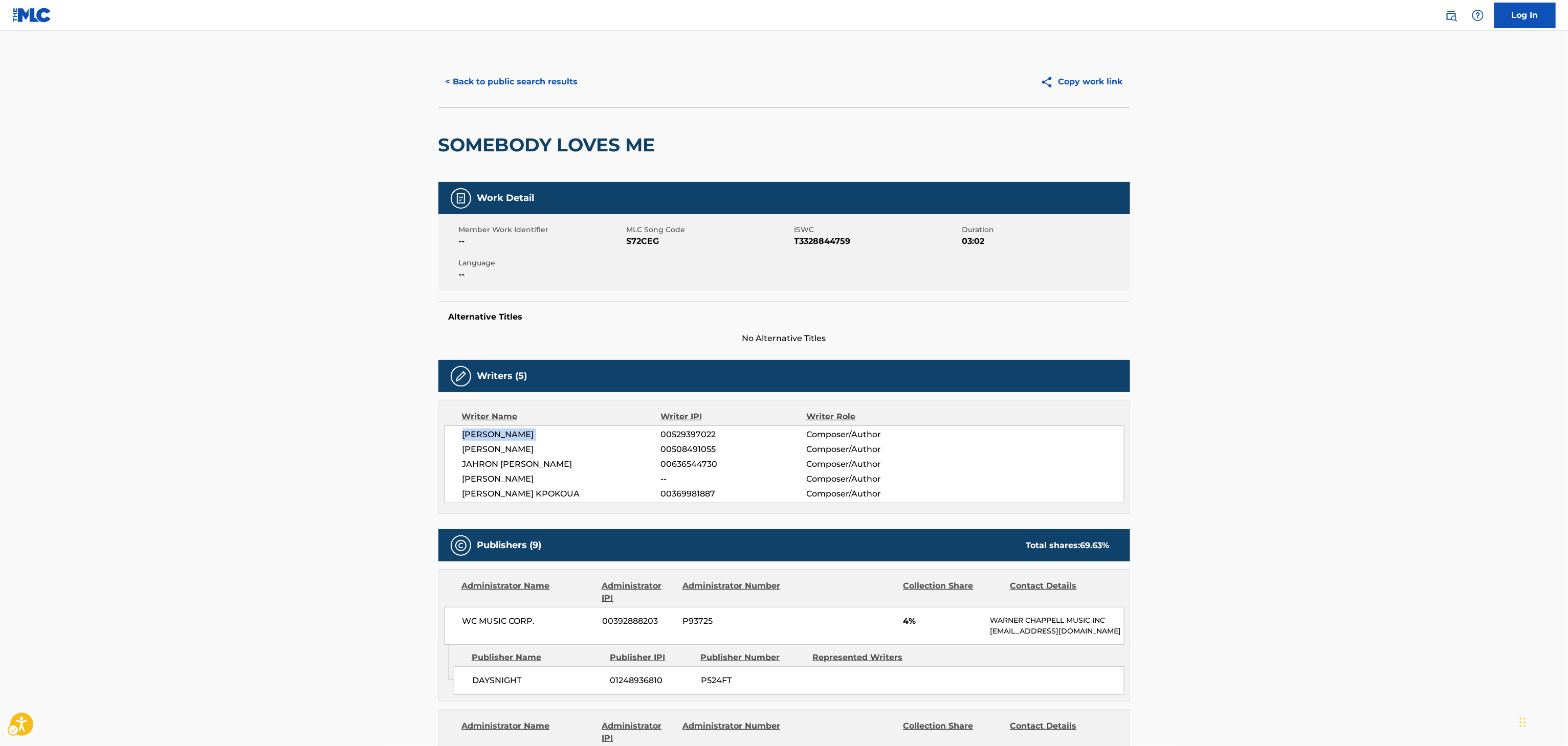
click at [559, 439] on span "AUBREY DRAKE GRAHAM" at bounding box center [561, 435] width 199 height 12
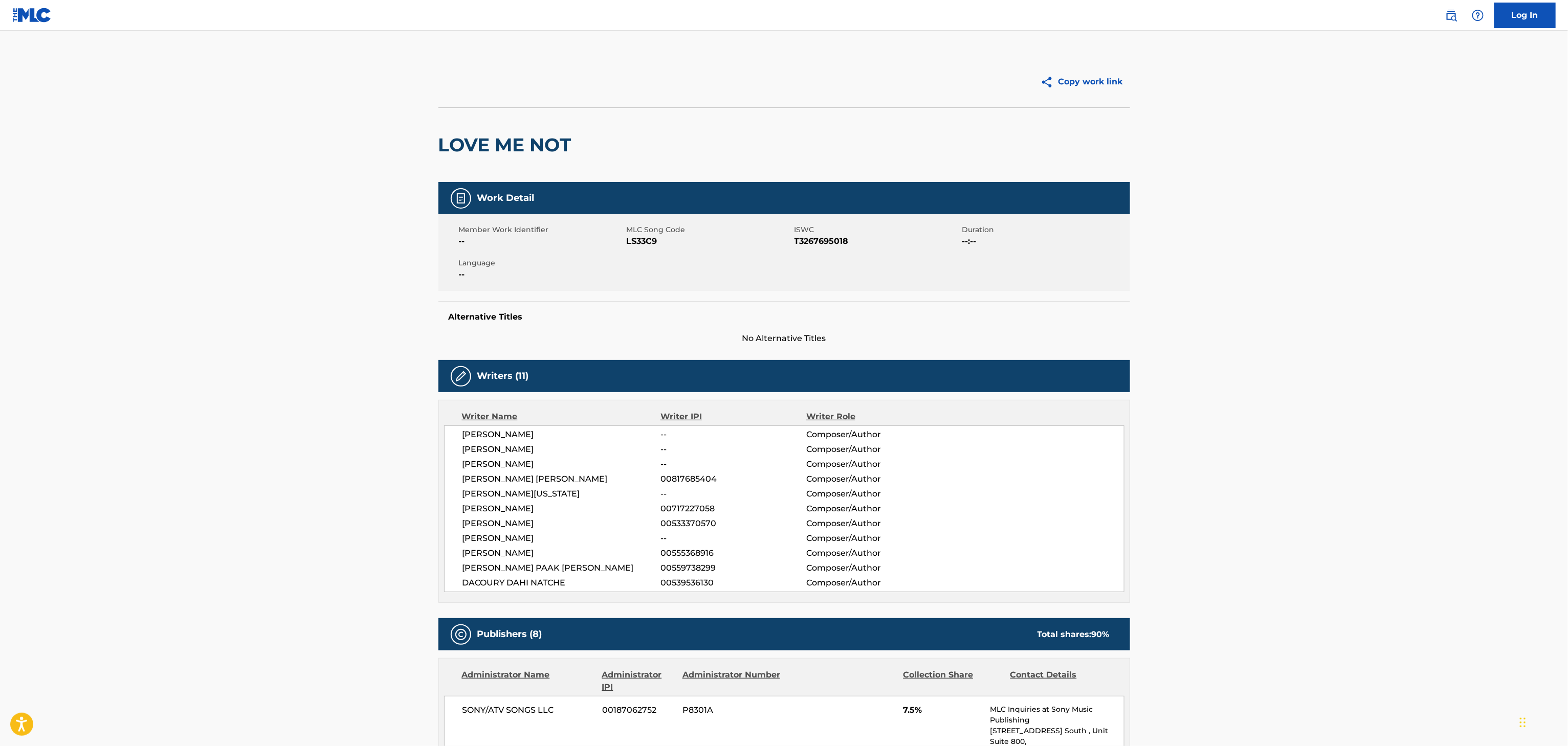
drag, startPoint x: 550, startPoint y: 449, endPoint x: 471, endPoint y: 449, distance: 79.0
click at [471, 449] on span "[PERSON_NAME]" at bounding box center [561, 449] width 199 height 12
click at [452, 442] on div "[PERSON_NAME] -- Composer/Author [PERSON_NAME] -- Composer/Author [PERSON_NAME]…" at bounding box center [784, 508] width 680 height 167
